Goal: Check status

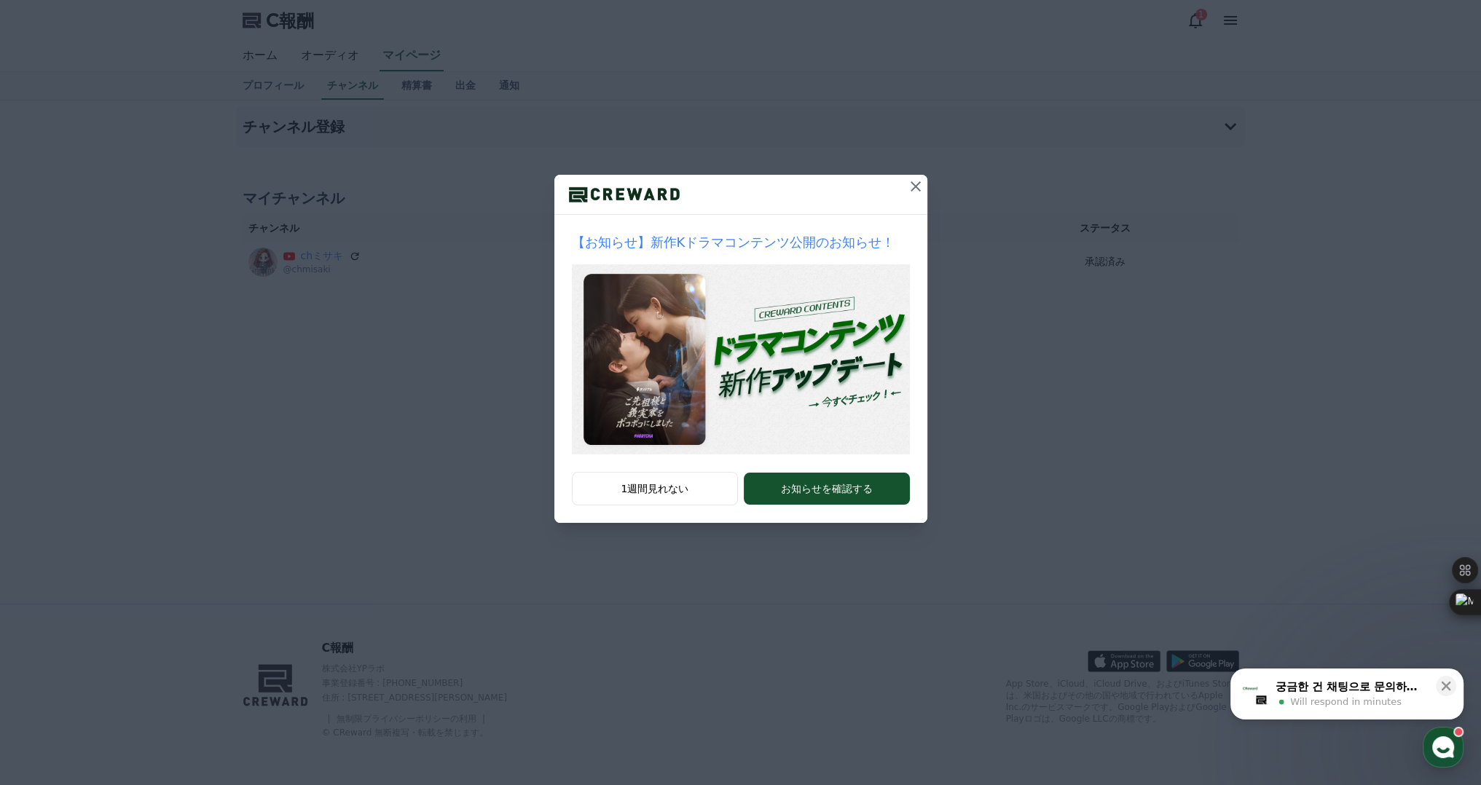
click at [918, 188] on icon at bounding box center [915, 186] width 17 height 17
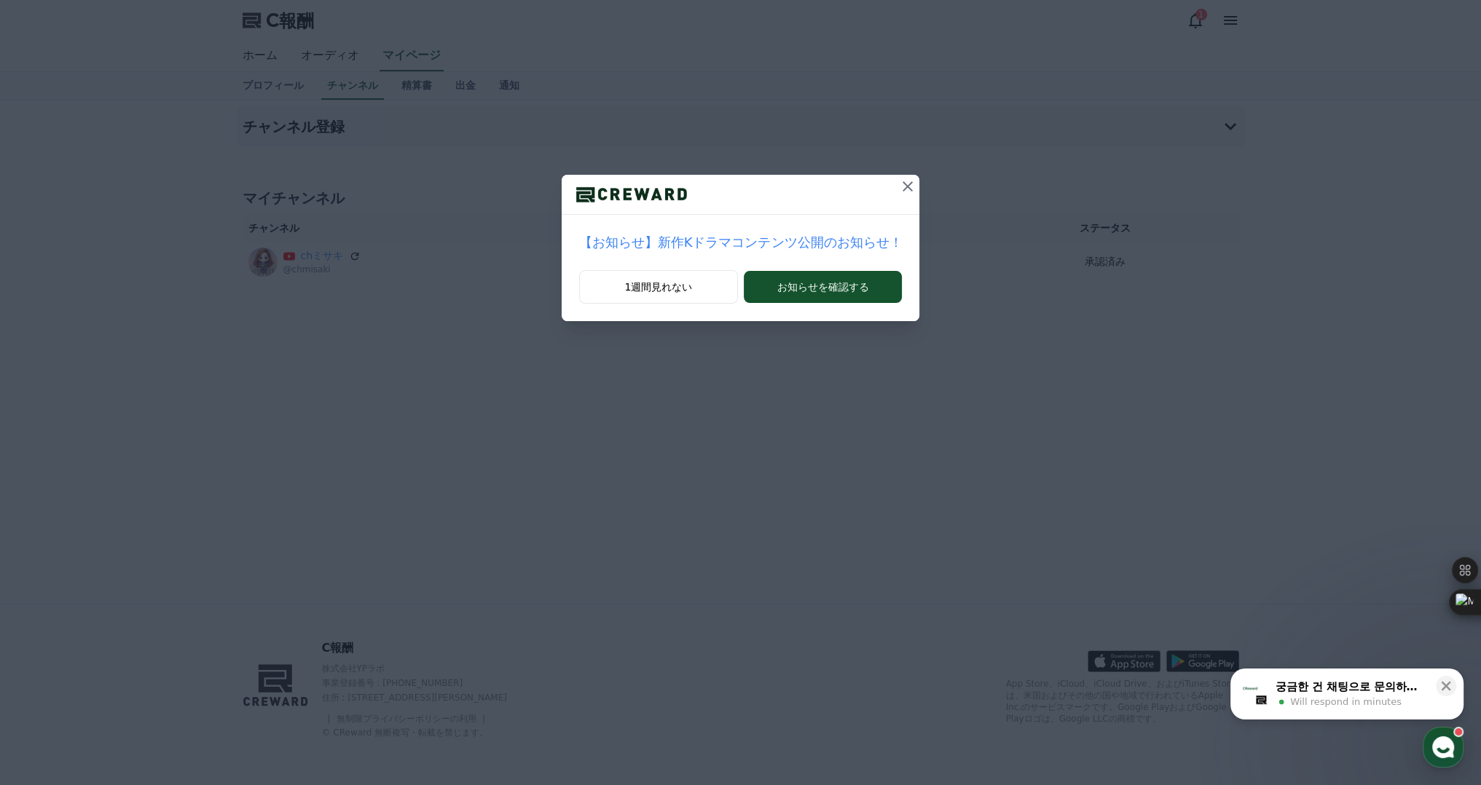
click at [899, 189] on icon at bounding box center [907, 186] width 17 height 17
click at [899, 184] on icon at bounding box center [907, 186] width 17 height 17
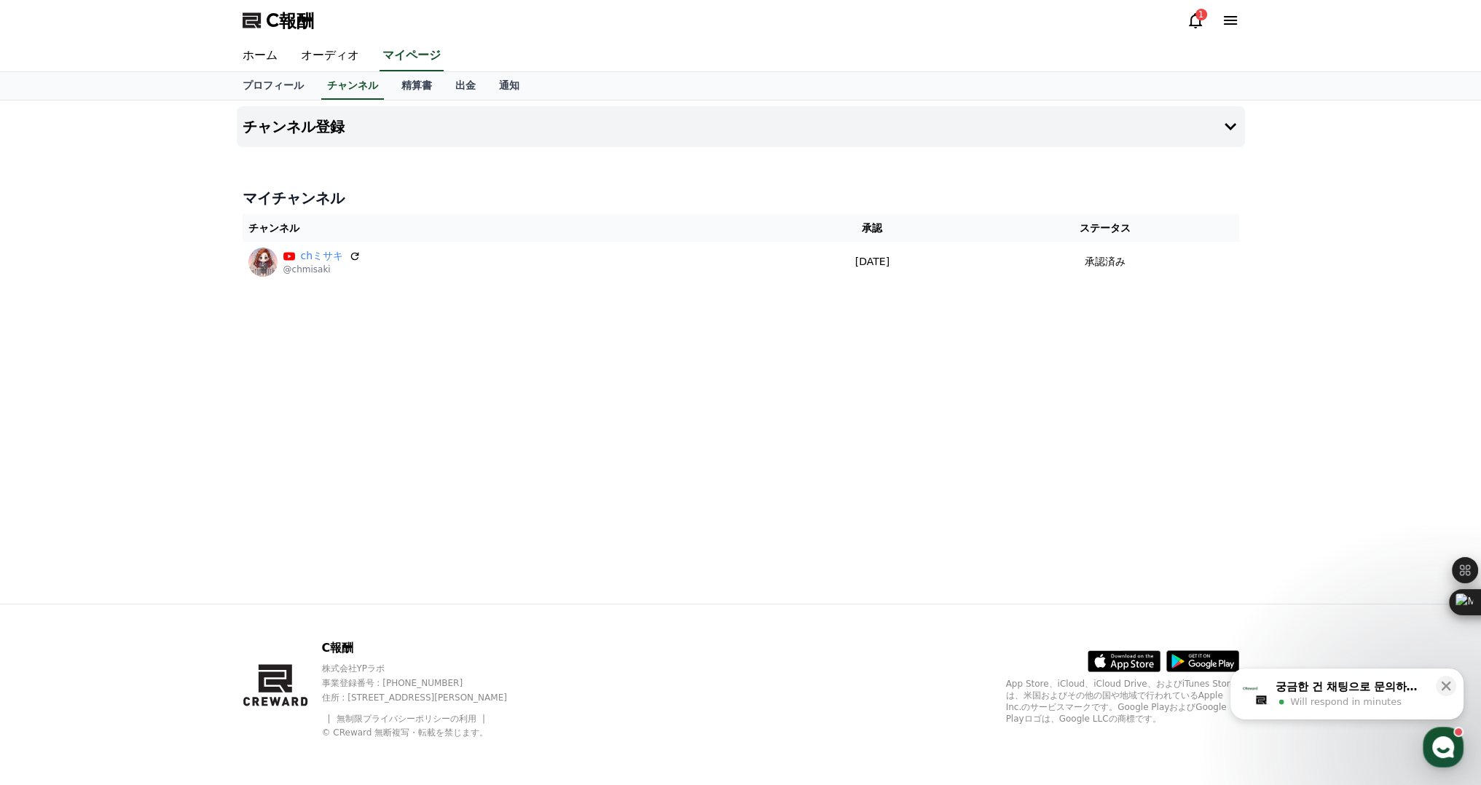
click at [1202, 29] on div "1" at bounding box center [1213, 20] width 52 height 23
click at [1192, 20] on icon at bounding box center [1195, 20] width 17 height 17
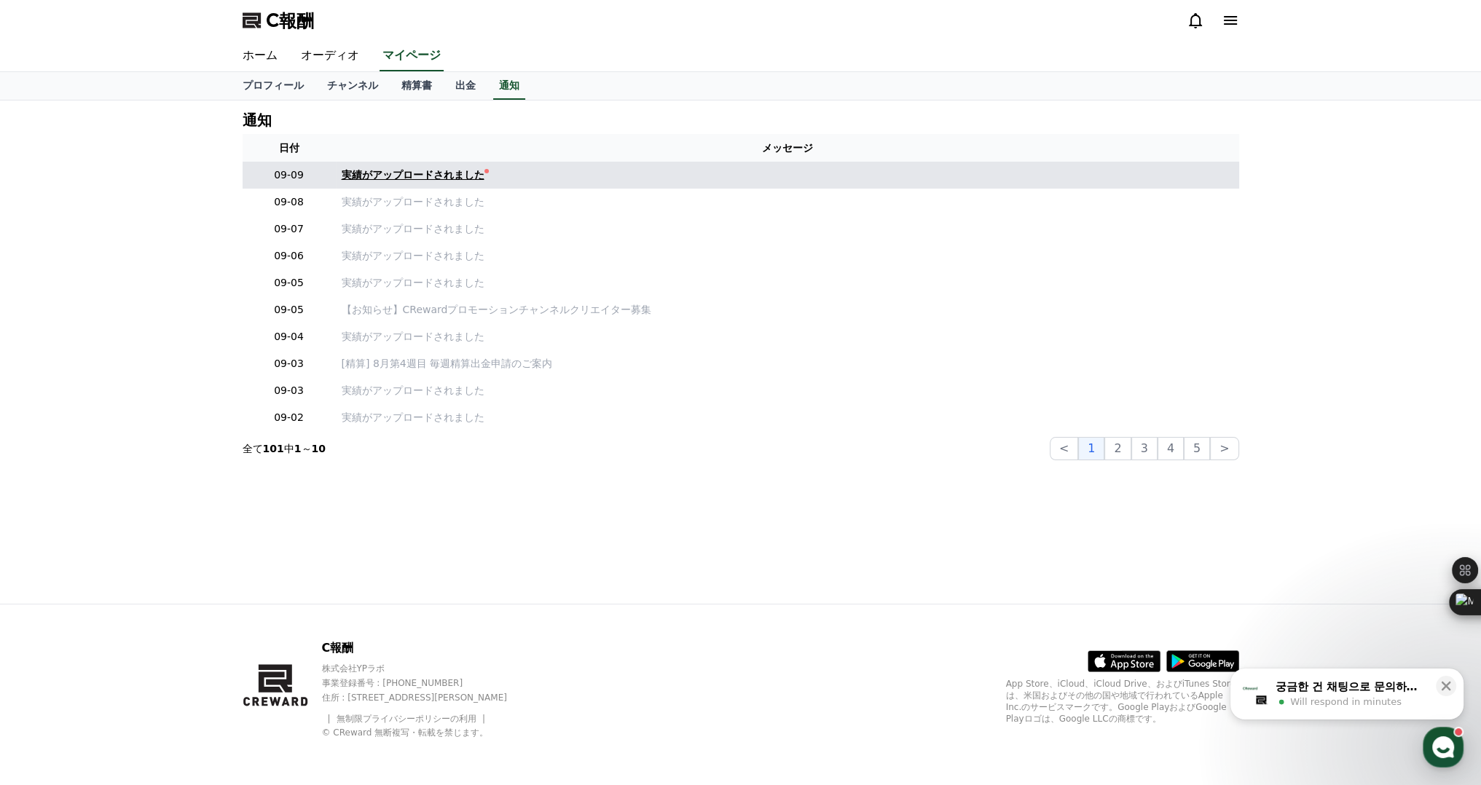
click at [436, 173] on font "実績がアップロードされました" at bounding box center [413, 175] width 143 height 12
